Goal: Transaction & Acquisition: Obtain resource

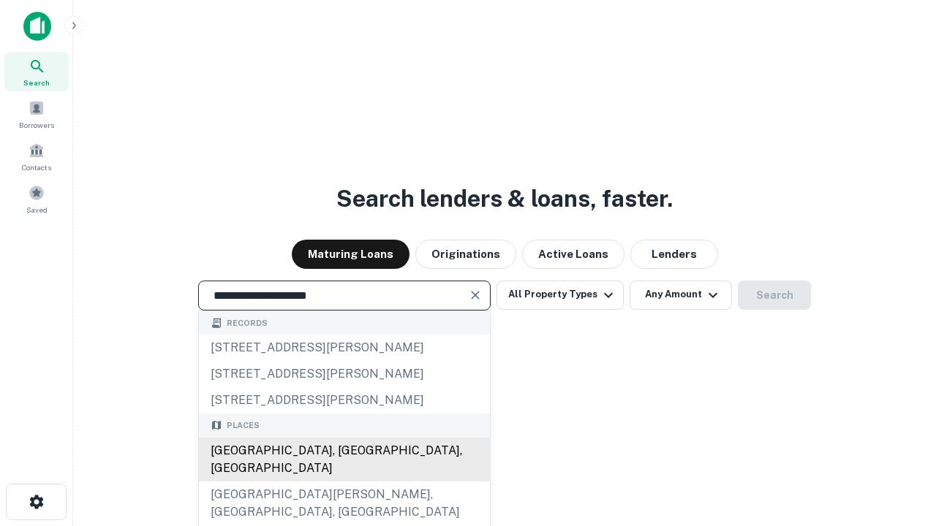
click at [344, 482] on div "Santa Monica, CA, USA" at bounding box center [344, 460] width 291 height 44
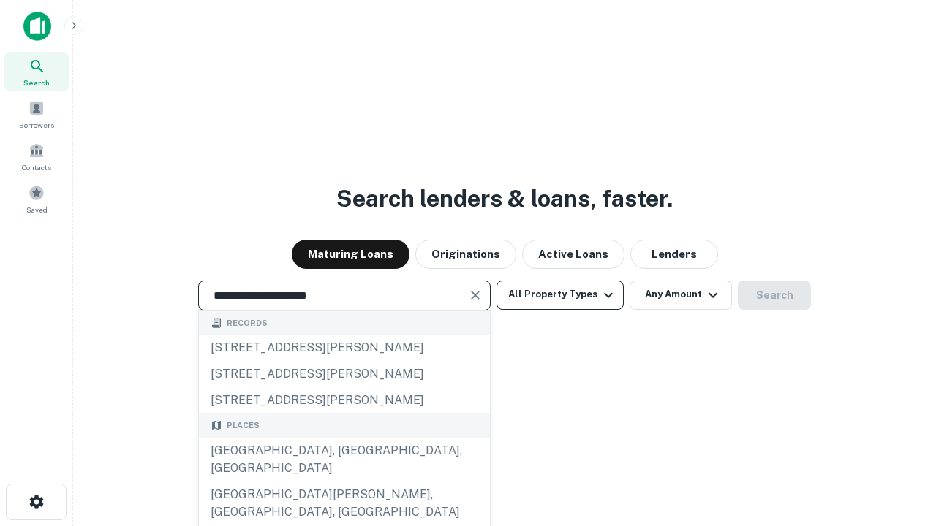
type input "**********"
click at [560, 295] on button "All Property Types" at bounding box center [560, 295] width 127 height 29
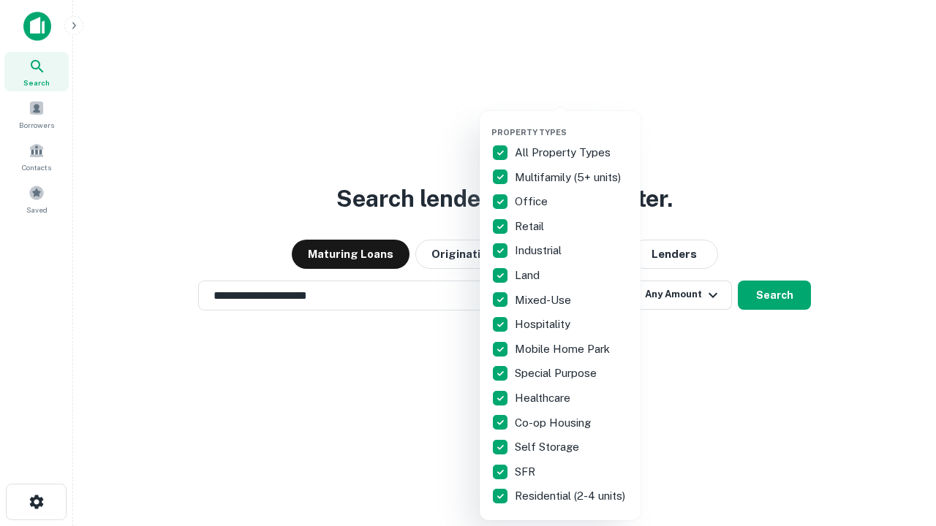
click at [572, 123] on button "button" at bounding box center [571, 123] width 161 height 1
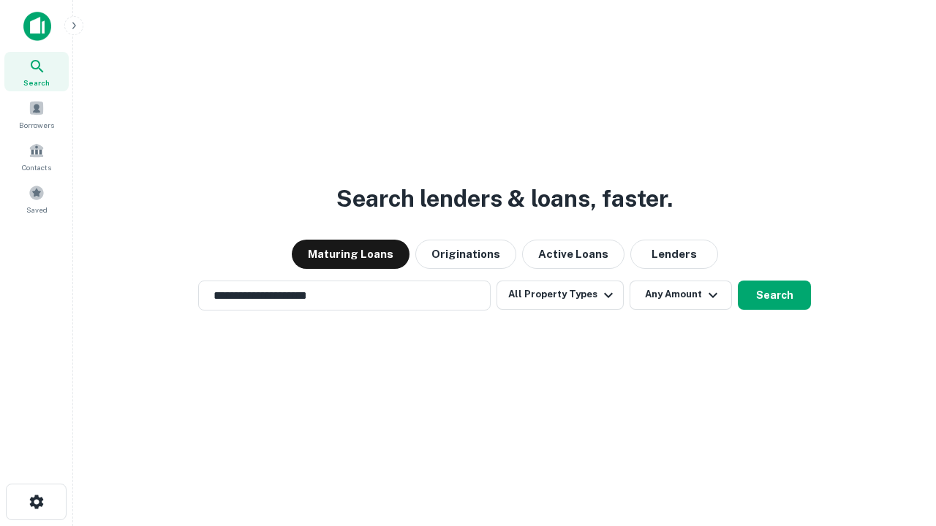
scroll to position [23, 0]
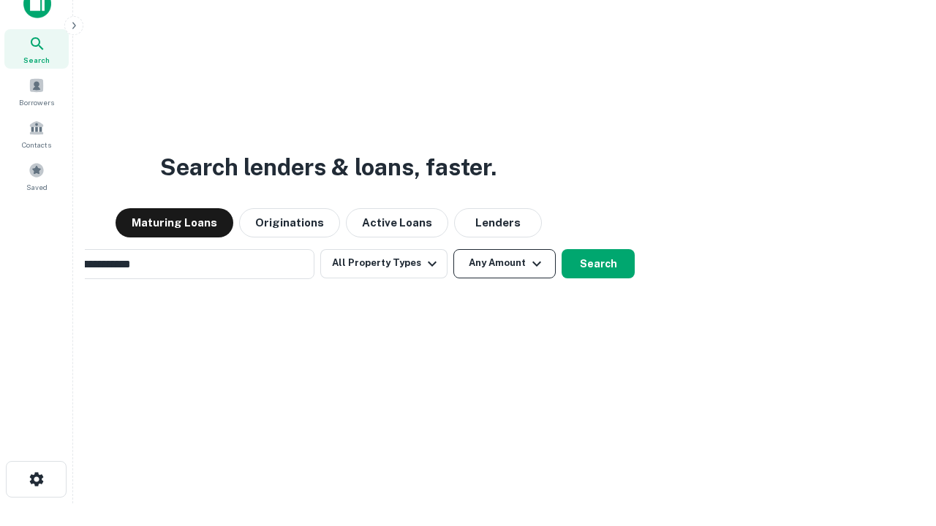
click at [453, 249] on button "Any Amount" at bounding box center [504, 263] width 102 height 29
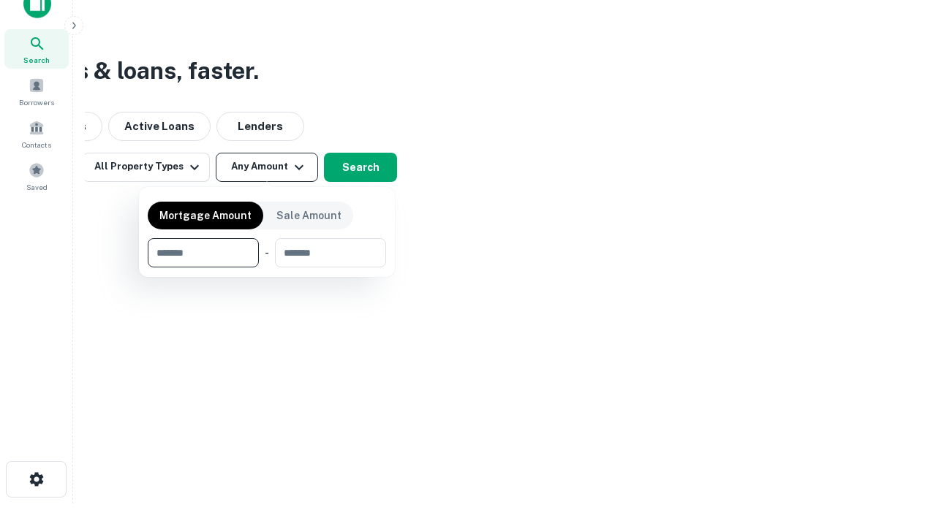
scroll to position [23, 0]
type input "*******"
click at [267, 268] on button "button" at bounding box center [267, 268] width 238 height 1
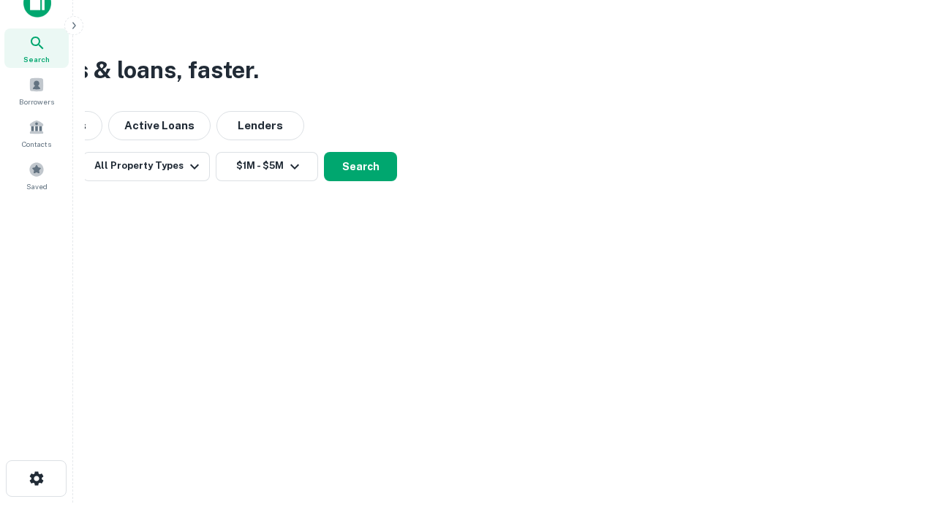
scroll to position [23, 0]
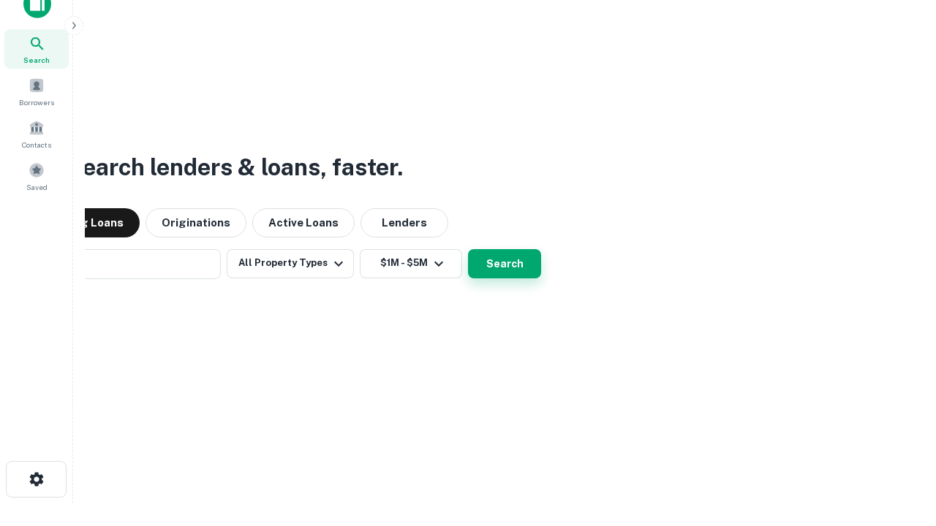
click at [468, 249] on button "Search" at bounding box center [504, 263] width 73 height 29
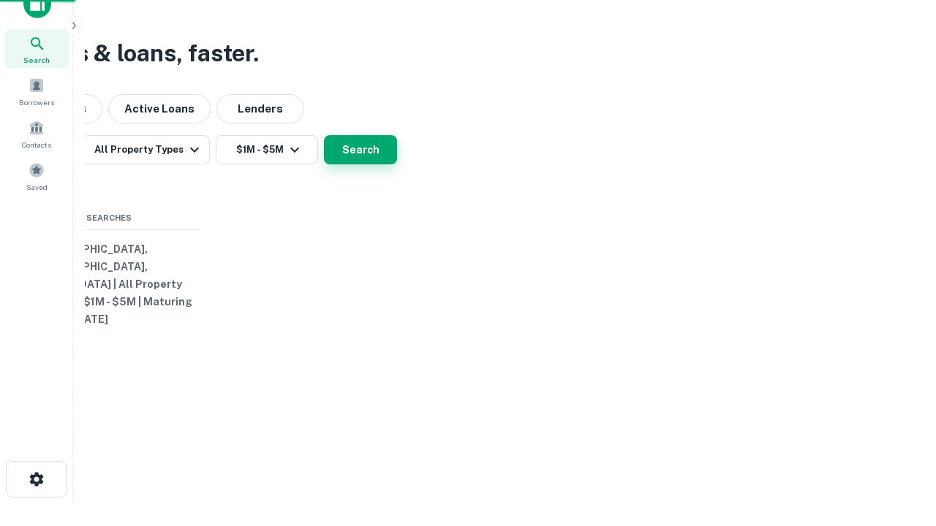
scroll to position [23, 0]
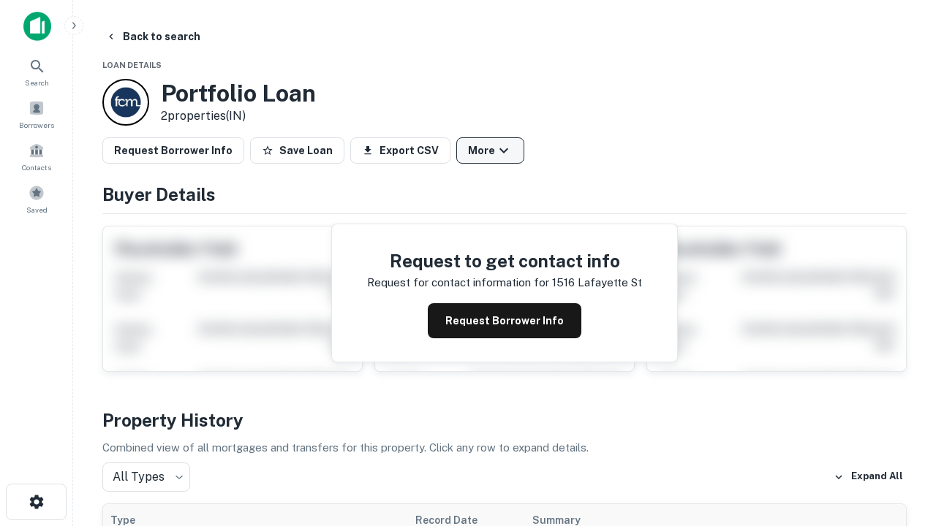
click at [490, 151] on button "More" at bounding box center [490, 150] width 68 height 26
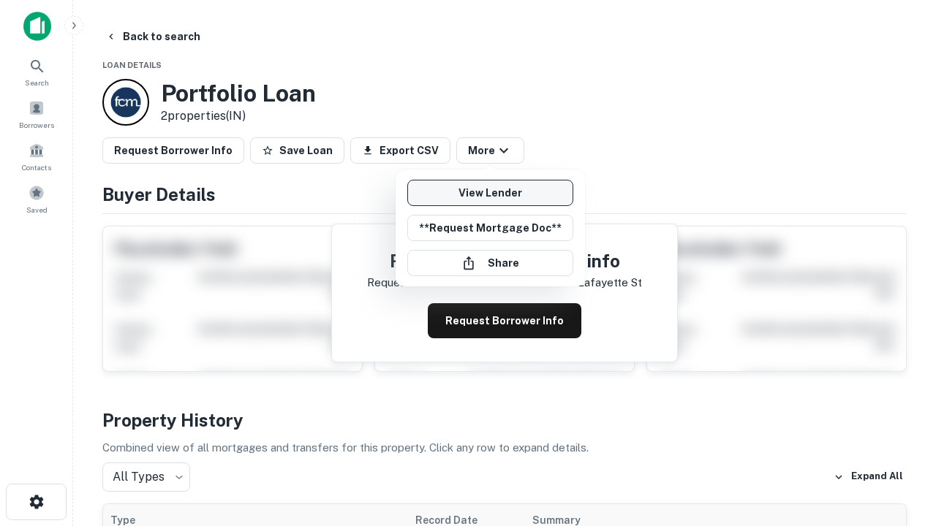
click at [490, 193] on link "View Lender" at bounding box center [490, 193] width 166 height 26
